Goal: Task Accomplishment & Management: Use online tool/utility

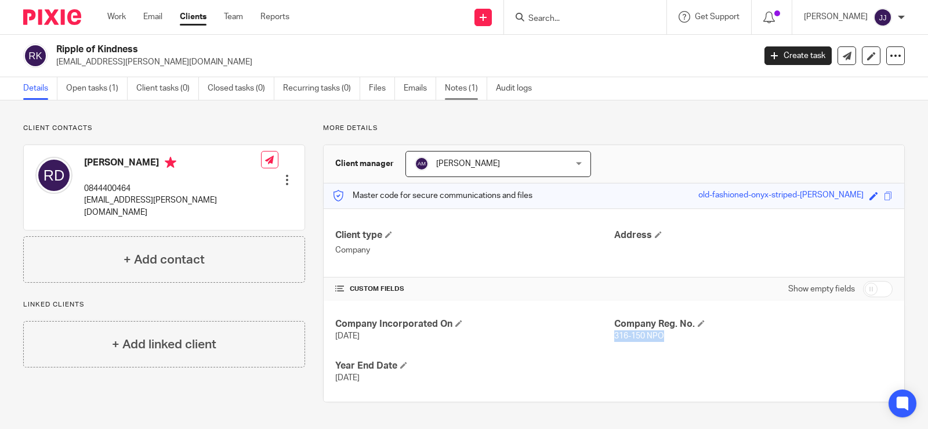
click at [455, 88] on link "Notes (1)" at bounding box center [466, 88] width 42 height 23
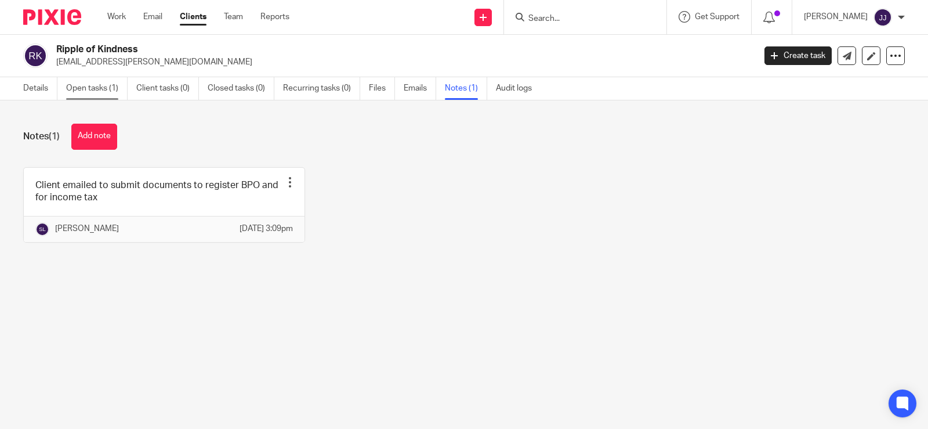
click at [111, 92] on link "Open tasks (1)" at bounding box center [96, 88] width 61 height 23
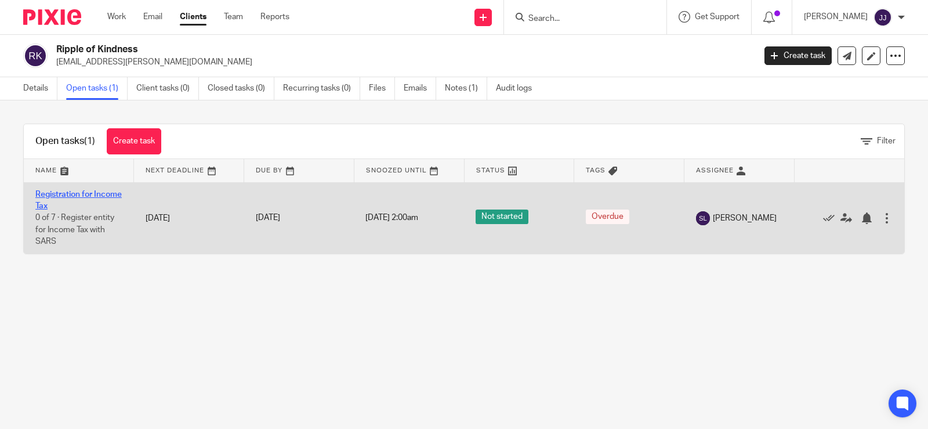
click at [76, 197] on link "Registration for Income Tax" at bounding box center [78, 200] width 86 height 20
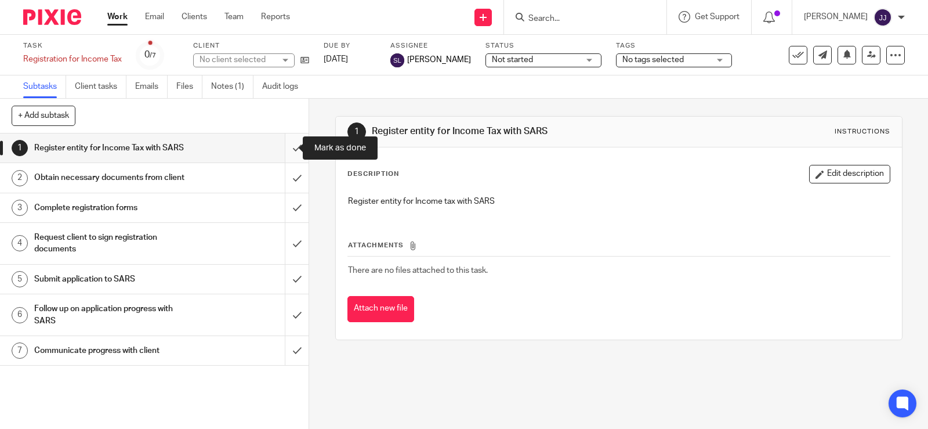
click at [291, 144] on input "submit" at bounding box center [154, 147] width 309 height 29
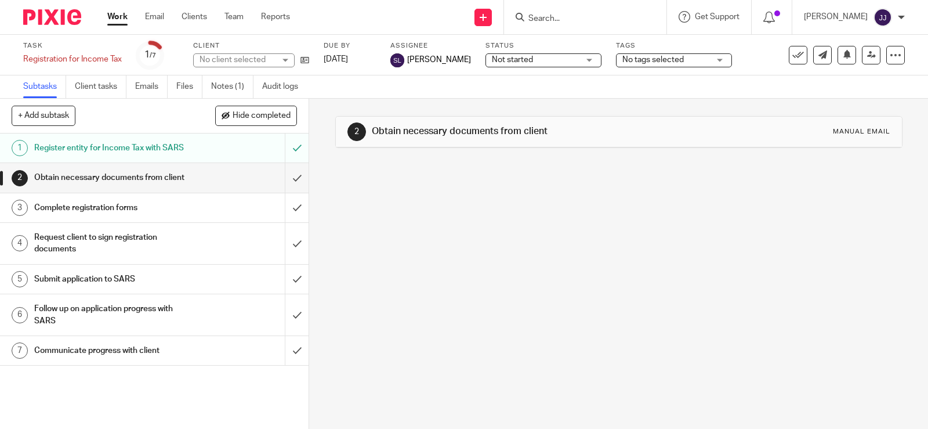
click at [284, 183] on input "submit" at bounding box center [154, 177] width 309 height 29
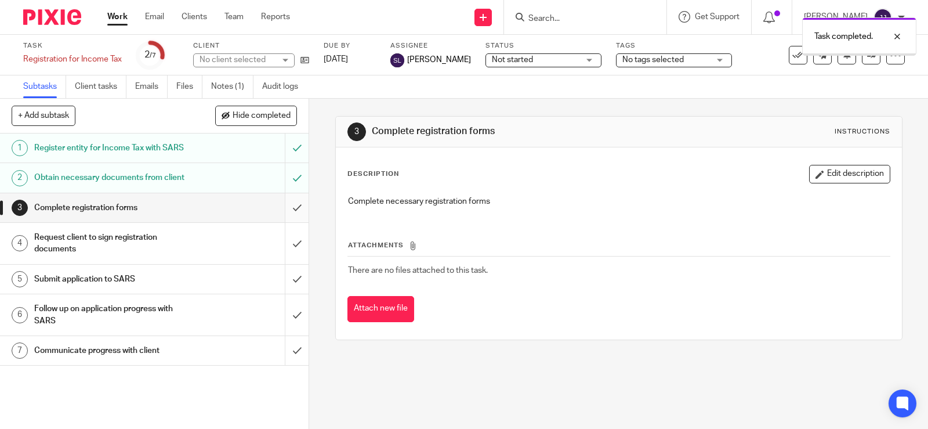
click at [285, 214] on input "submit" at bounding box center [154, 207] width 309 height 29
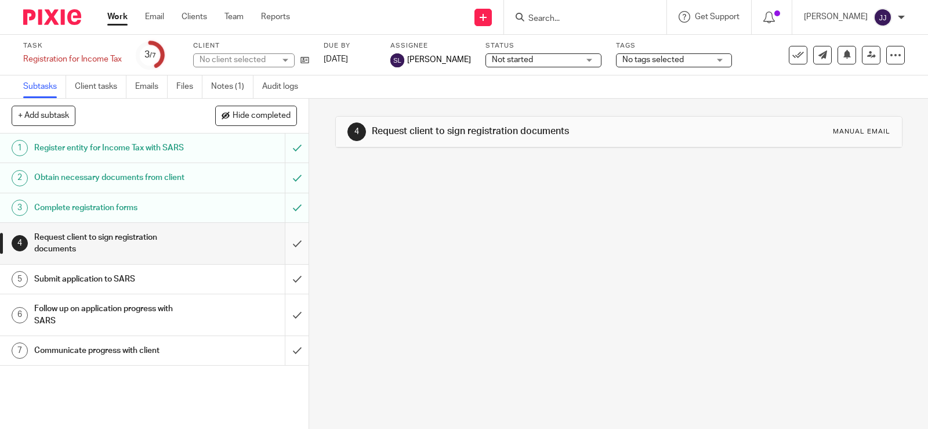
click at [288, 259] on input "submit" at bounding box center [154, 243] width 309 height 41
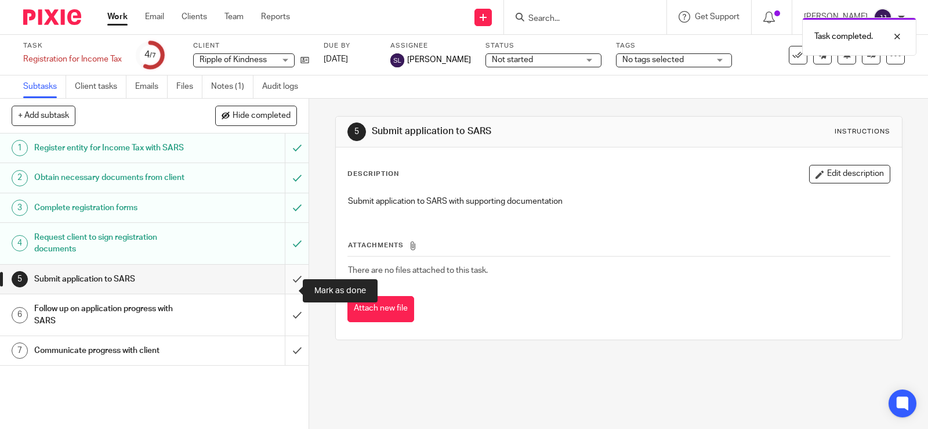
click at [283, 289] on input "submit" at bounding box center [154, 279] width 309 height 29
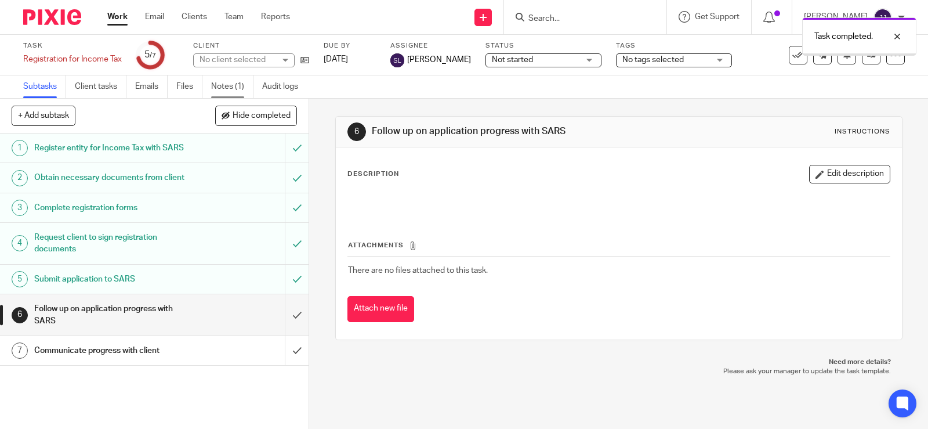
click at [227, 88] on link "Notes (1)" at bounding box center [232, 86] width 42 height 23
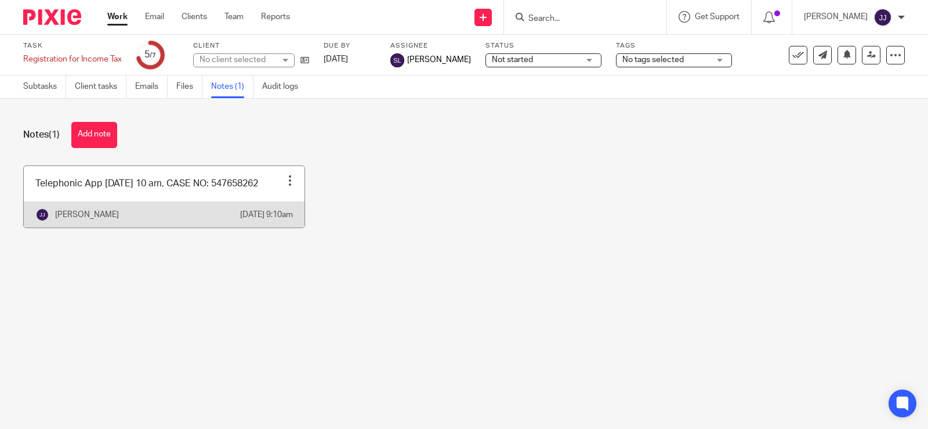
click at [284, 182] on div at bounding box center [290, 181] width 12 height 12
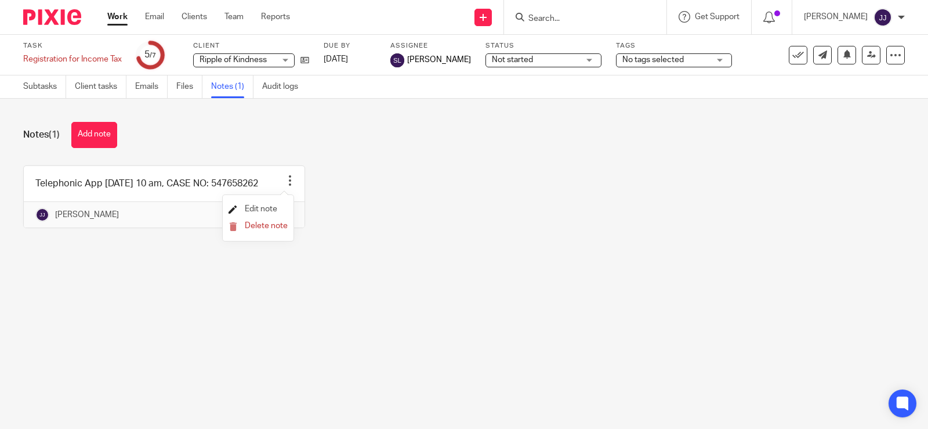
click at [268, 205] on span "Edit note" at bounding box center [261, 209] width 32 height 8
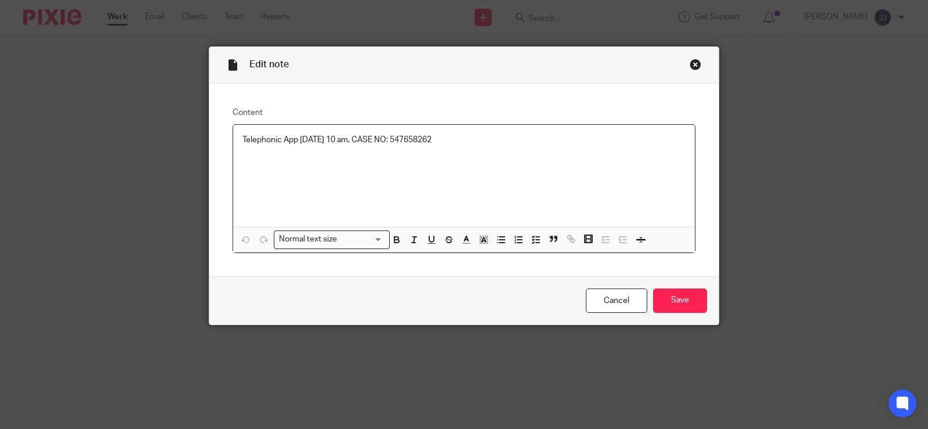
click at [467, 145] on p "Telephonic App 1 October 10 am, CASE NO: 547658262" at bounding box center [463, 140] width 443 height 12
click at [339, 161] on p "Supporting Docs Case No: Case No: 547671211" at bounding box center [463, 163] width 443 height 12
drag, startPoint x: 334, startPoint y: 164, endPoint x: 302, endPoint y: 164, distance: 32.5
click at [302, 164] on p "Supporting Docs Case No: Case No: 547671211" at bounding box center [463, 163] width 443 height 12
click at [419, 178] on div "Telephonic App 1 October 10 am, CASE NO: 547658262 Supporting Docs Case No: 547…" at bounding box center [464, 176] width 462 height 102
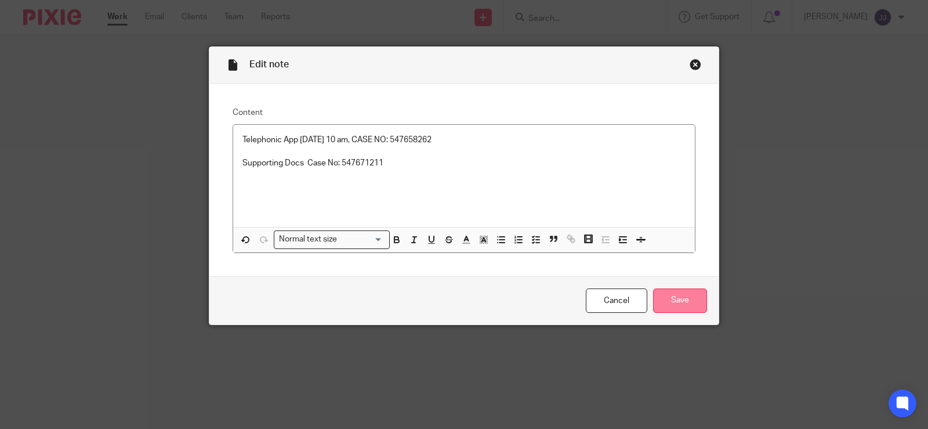
click at [676, 302] on input "Save" at bounding box center [680, 300] width 54 height 25
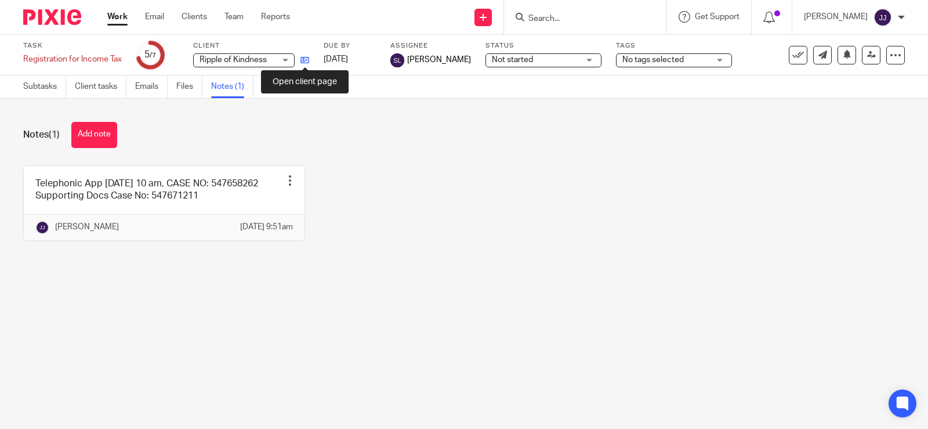
click at [305, 57] on icon at bounding box center [305, 60] width 9 height 9
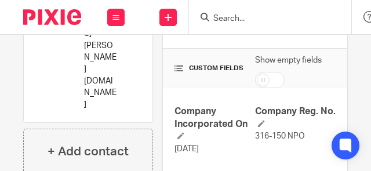
scroll to position [328, 0]
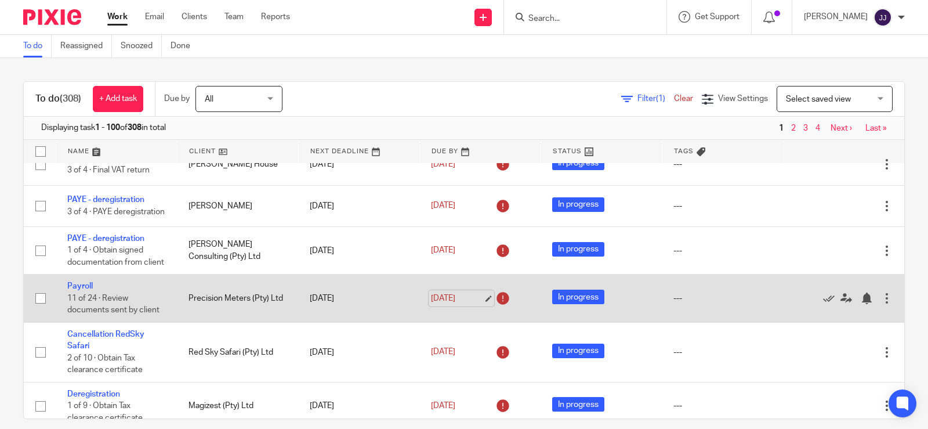
scroll to position [174, 0]
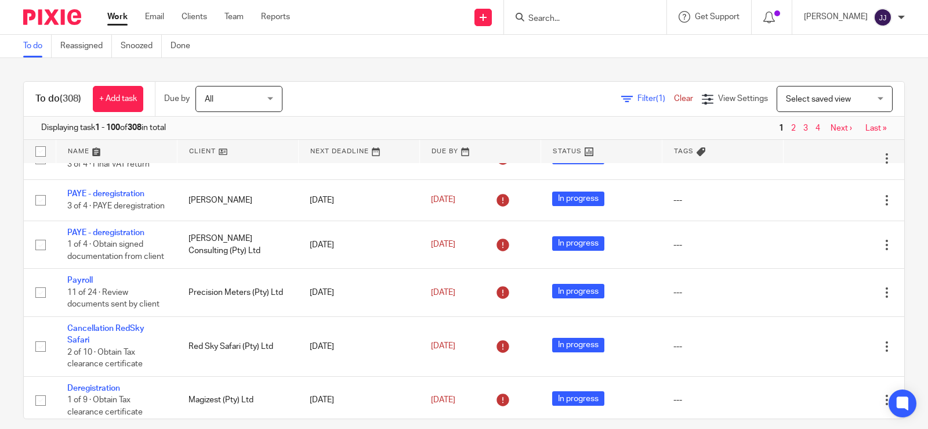
click at [371, 23] on input "Search" at bounding box center [579, 19] width 104 height 10
